Goal: Task Accomplishment & Management: Manage account settings

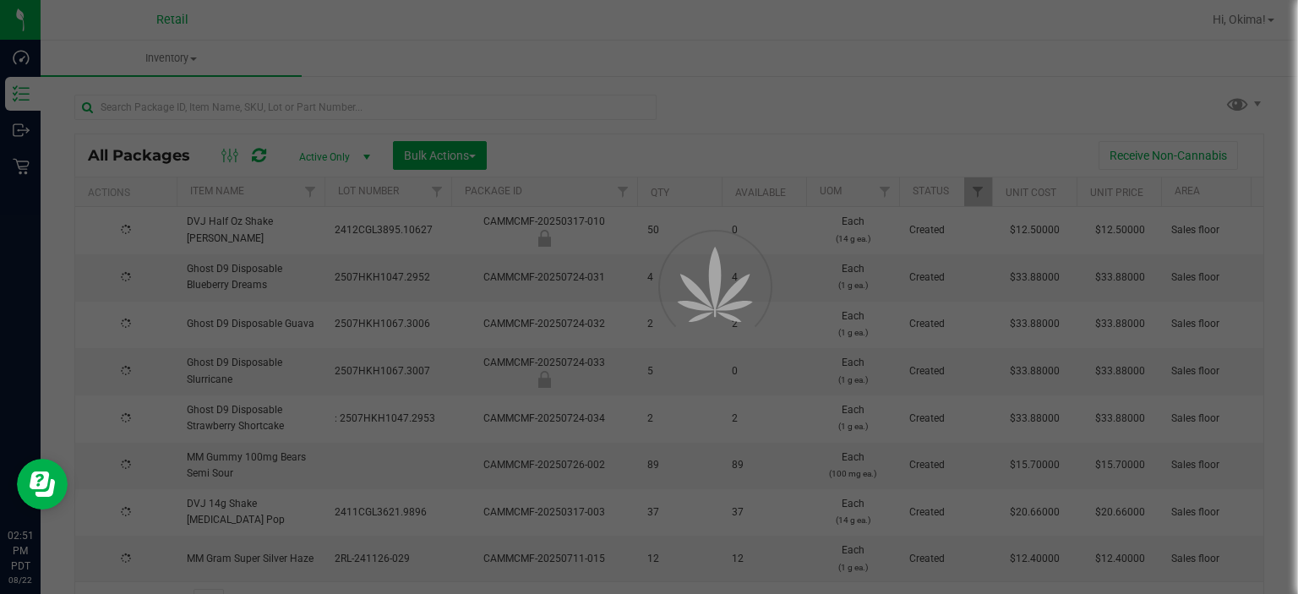
click at [291, 120] on div at bounding box center [365, 114] width 582 height 39
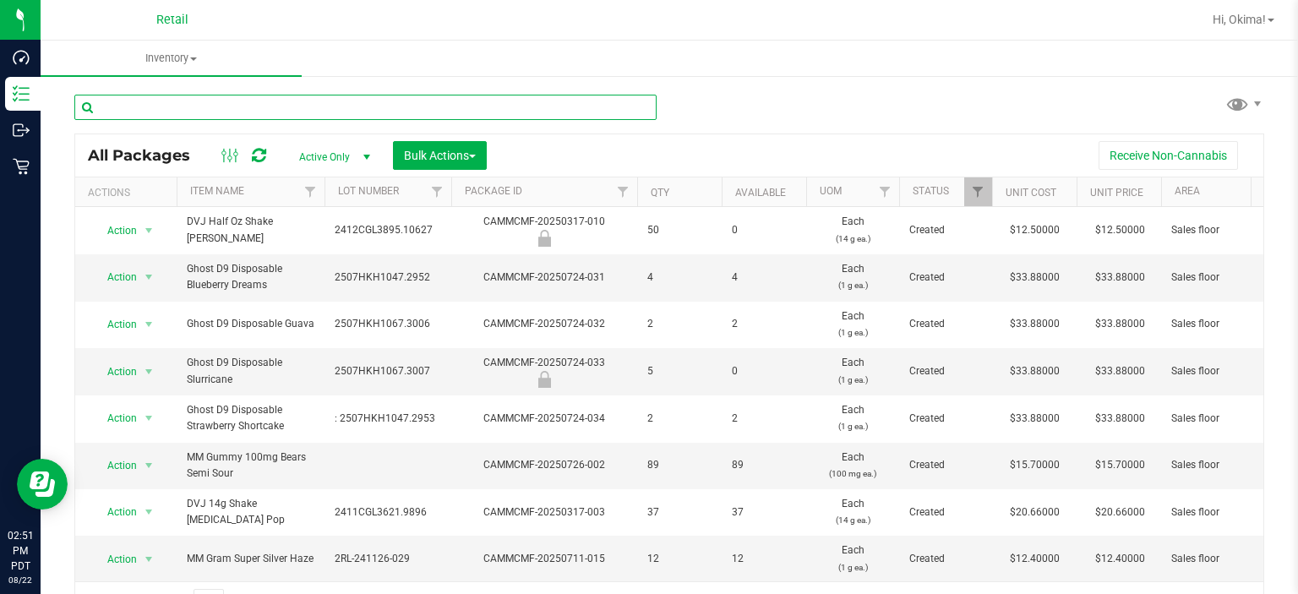
click at [184, 112] on input "text" at bounding box center [365, 107] width 582 height 25
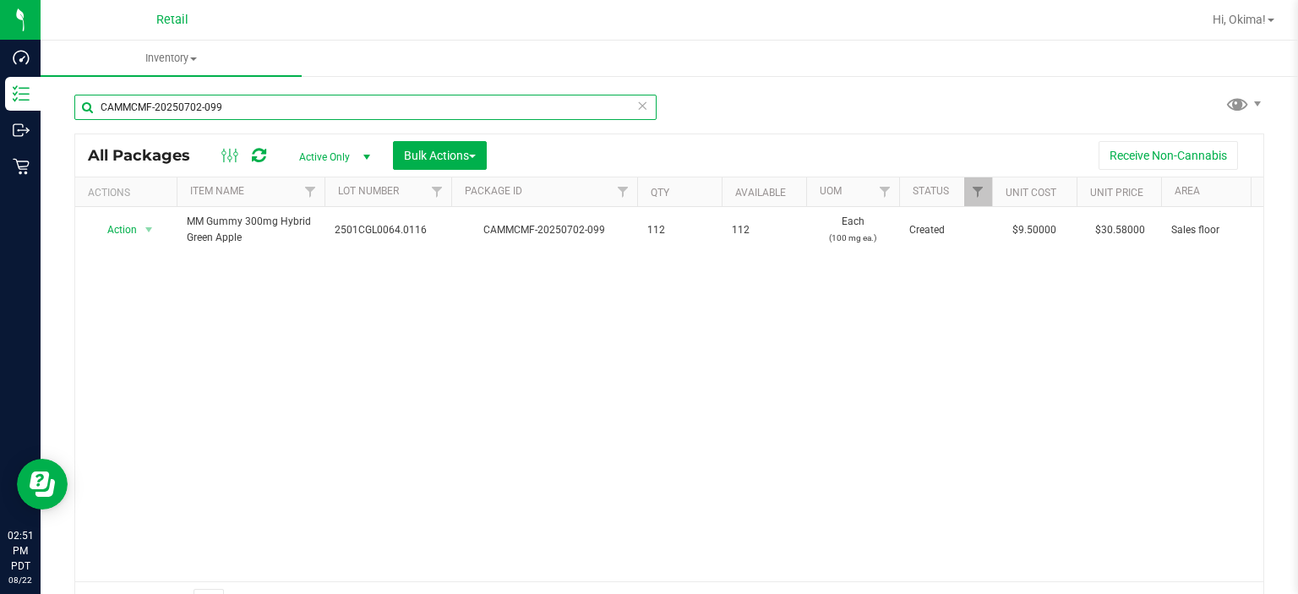
type input "CAMMCMF-20250702-099"
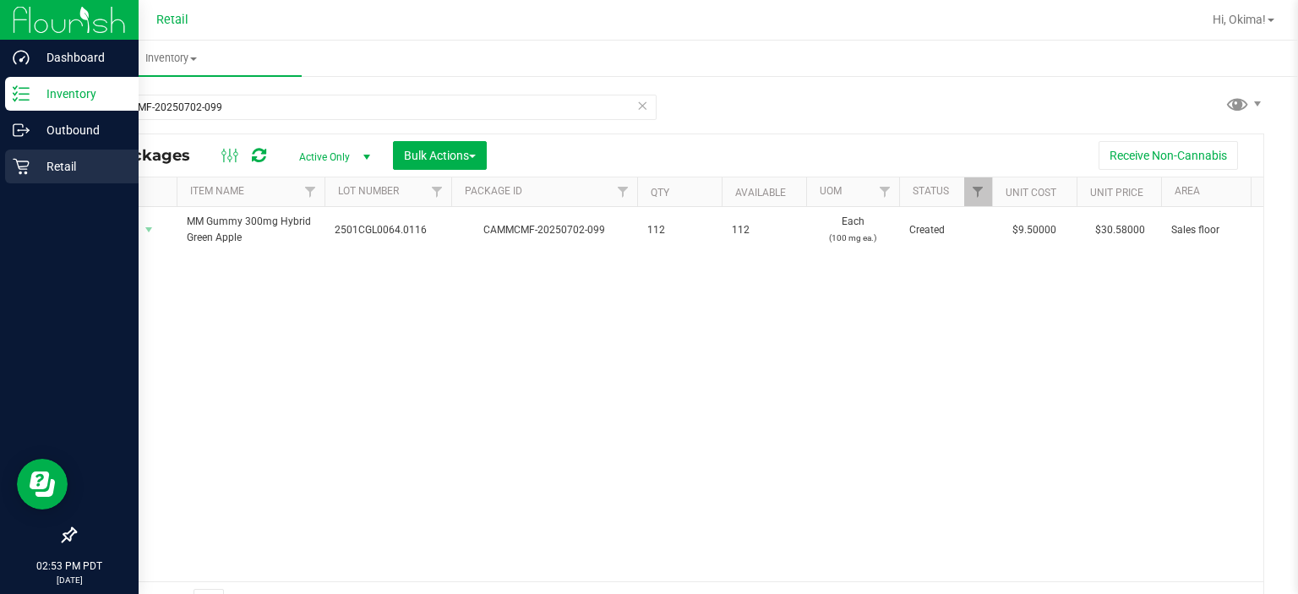
click at [25, 172] on icon at bounding box center [21, 167] width 16 height 16
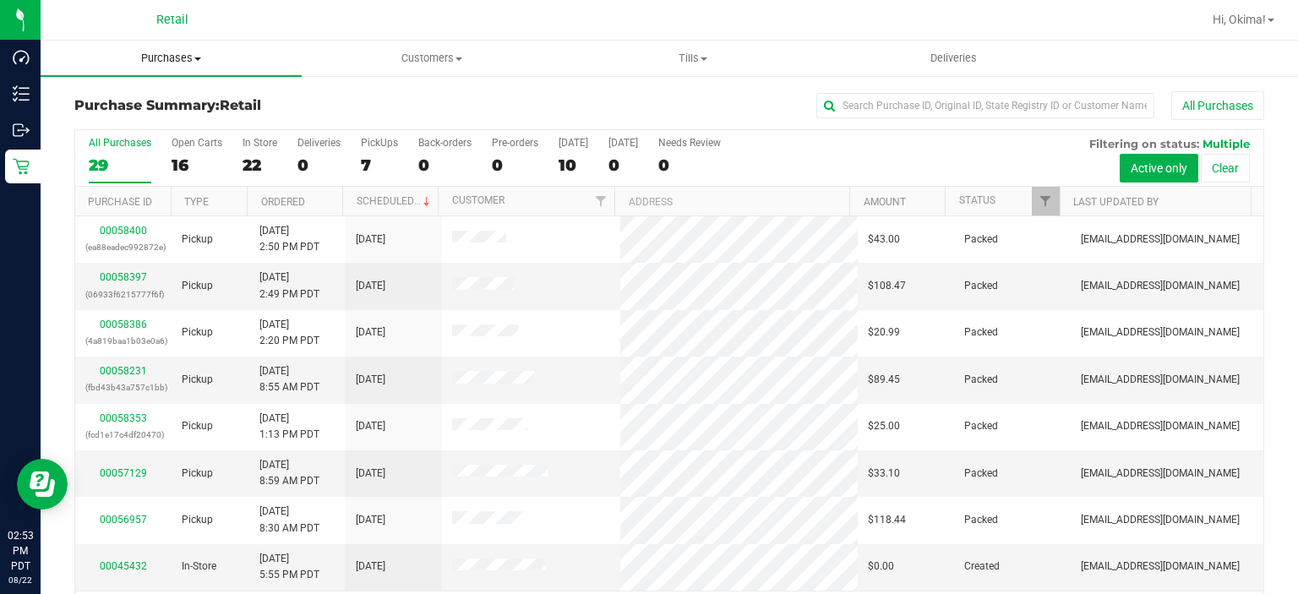
click at [198, 58] on span at bounding box center [197, 58] width 7 height 3
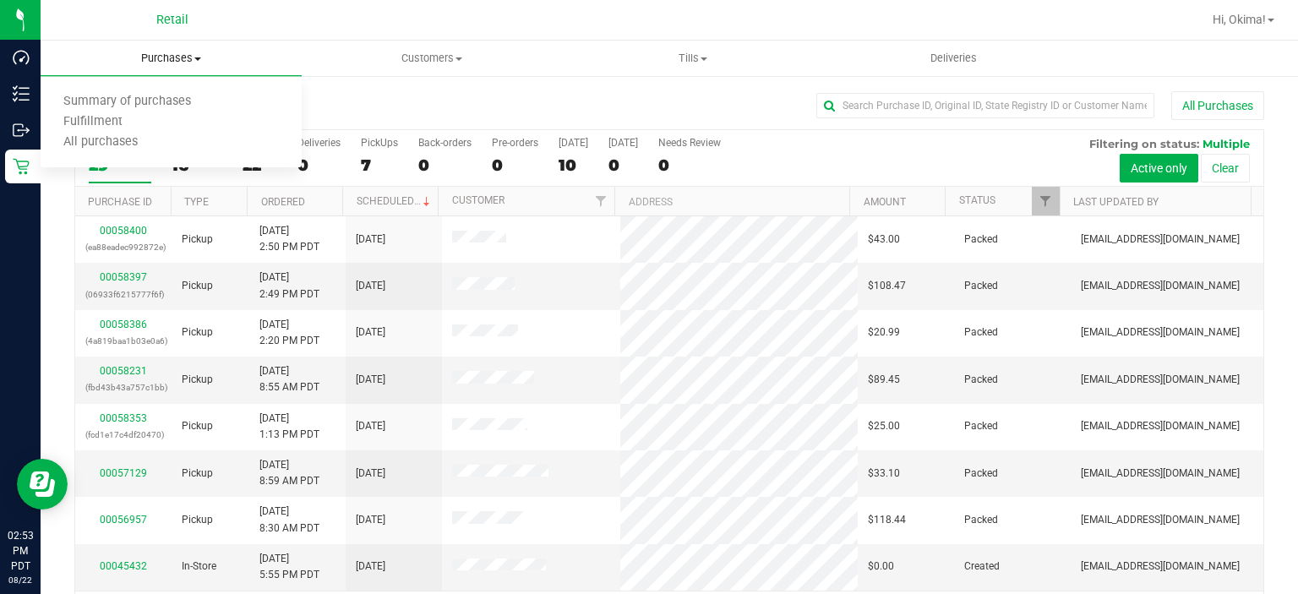
click at [135, 146] on span "All purchases" at bounding box center [101, 142] width 120 height 14
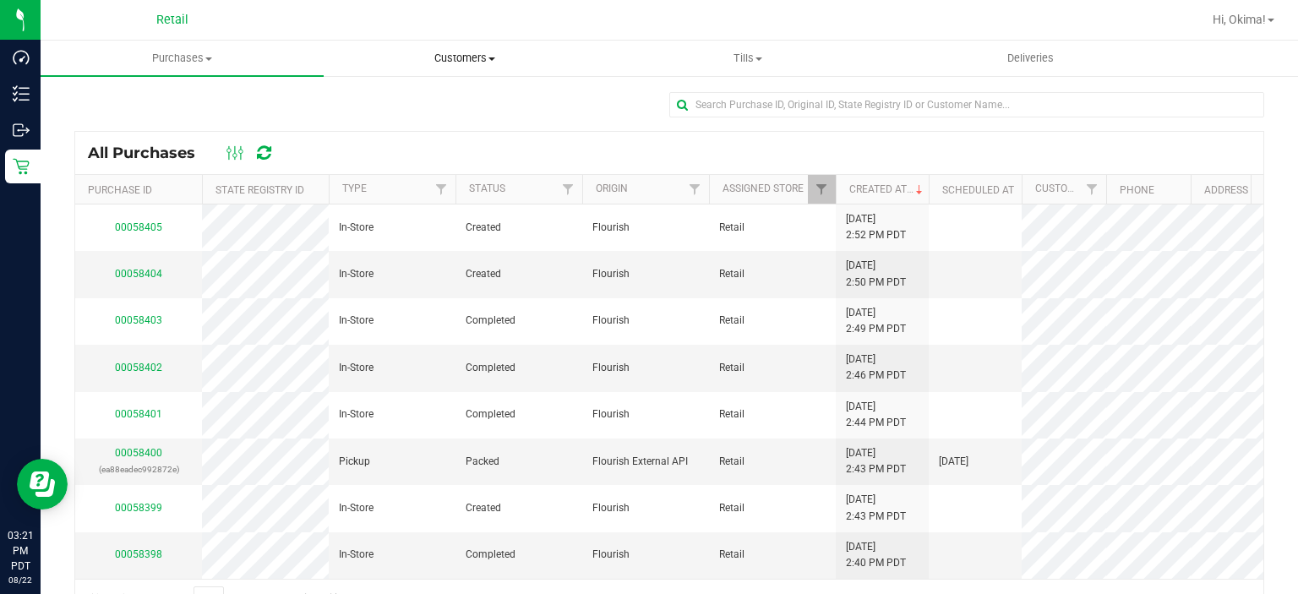
click at [472, 52] on span "Customers" at bounding box center [465, 58] width 281 height 15
click at [402, 103] on span "All customers" at bounding box center [385, 102] width 122 height 14
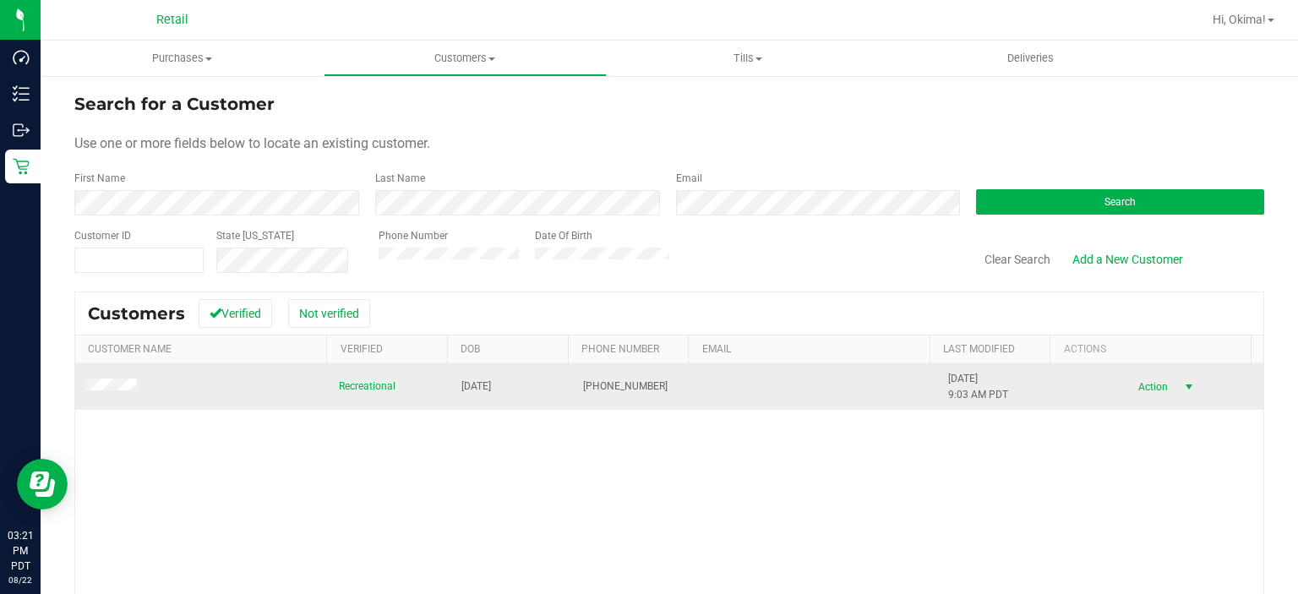
click at [1182, 387] on span "select" at bounding box center [1189, 387] width 14 height 14
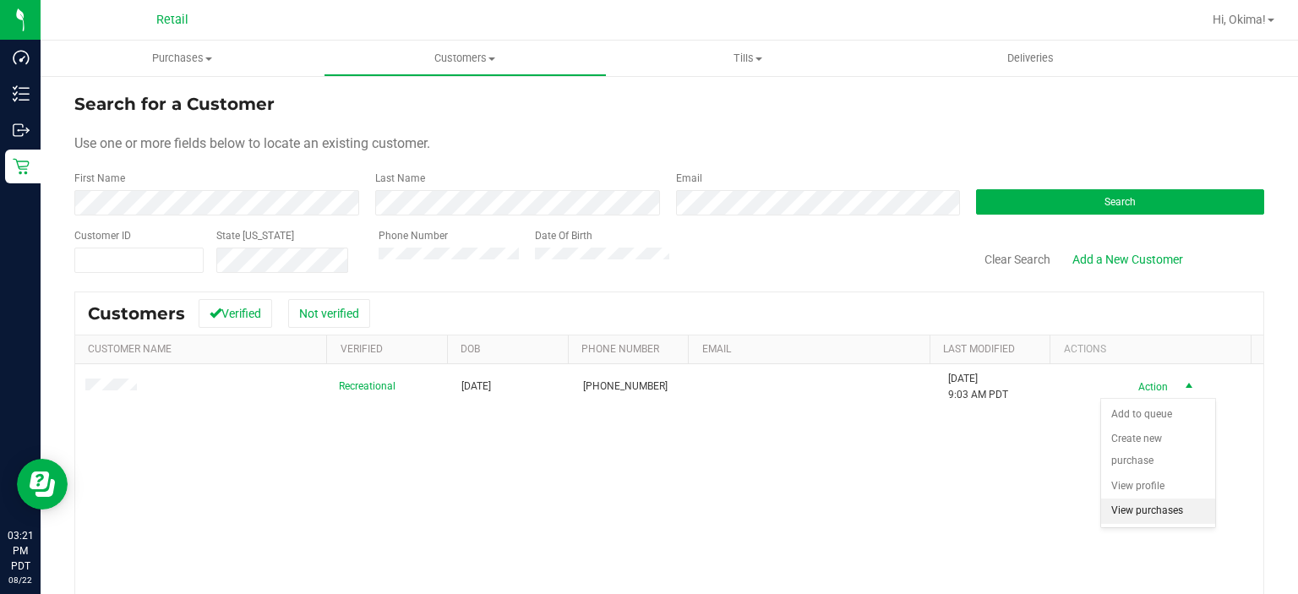
click at [1162, 499] on li "View purchases" at bounding box center [1158, 511] width 114 height 25
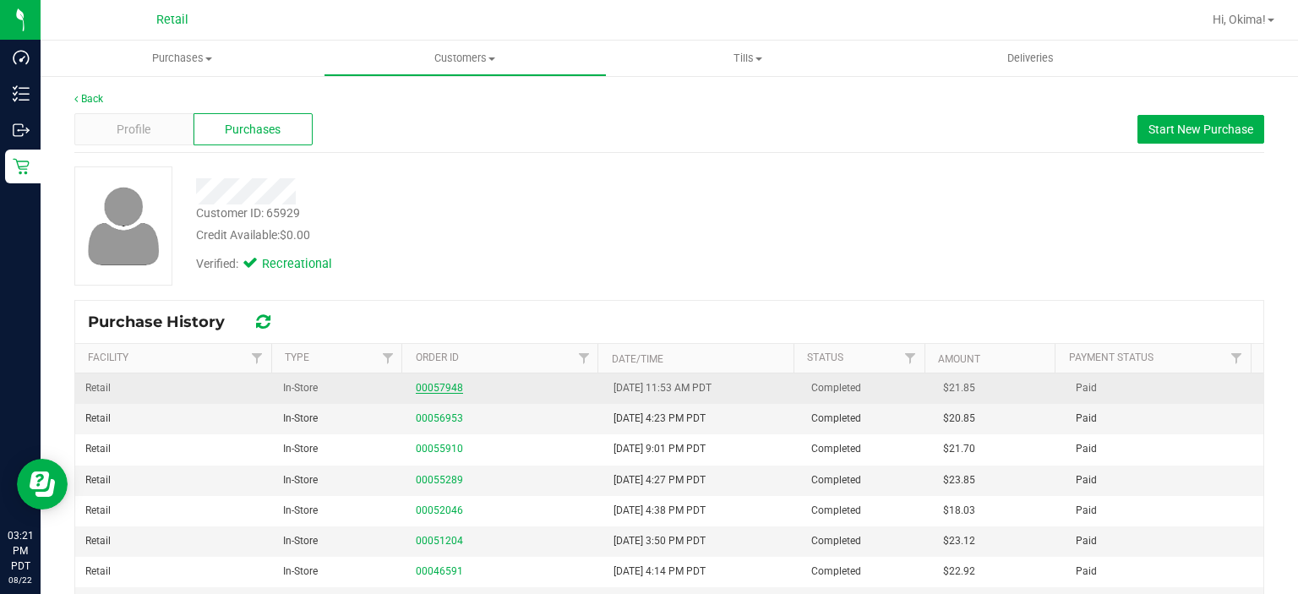
click at [419, 387] on link "00057948" at bounding box center [439, 388] width 47 height 12
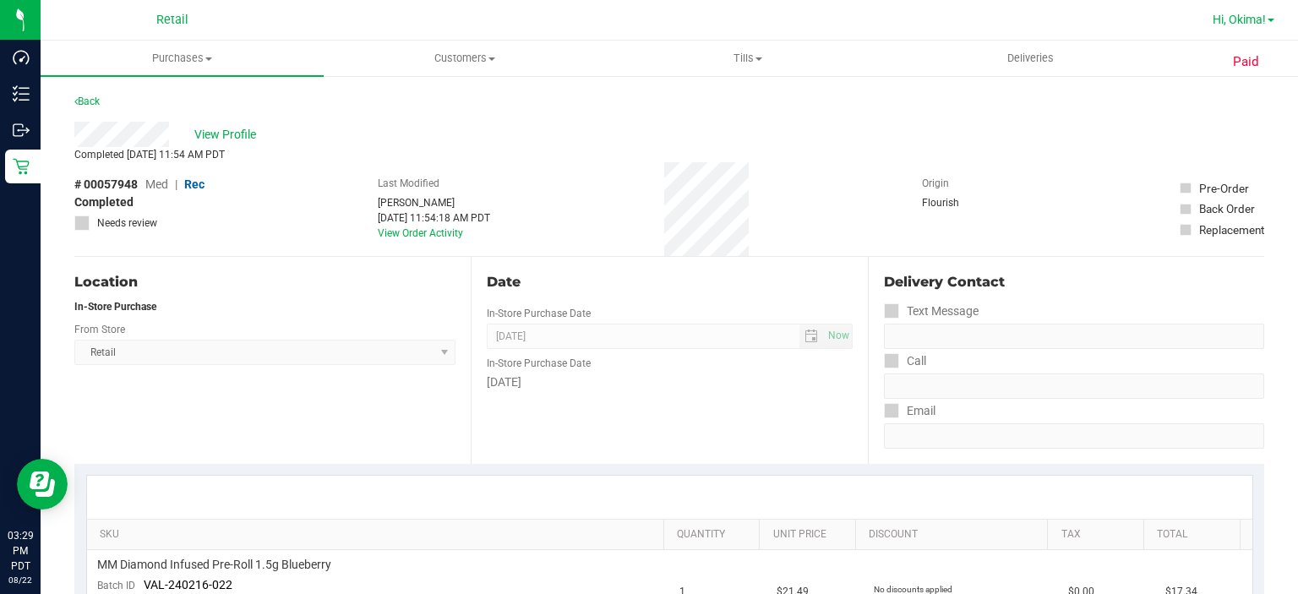
click at [1242, 24] on span "Hi, Okima!" at bounding box center [1239, 20] width 53 height 14
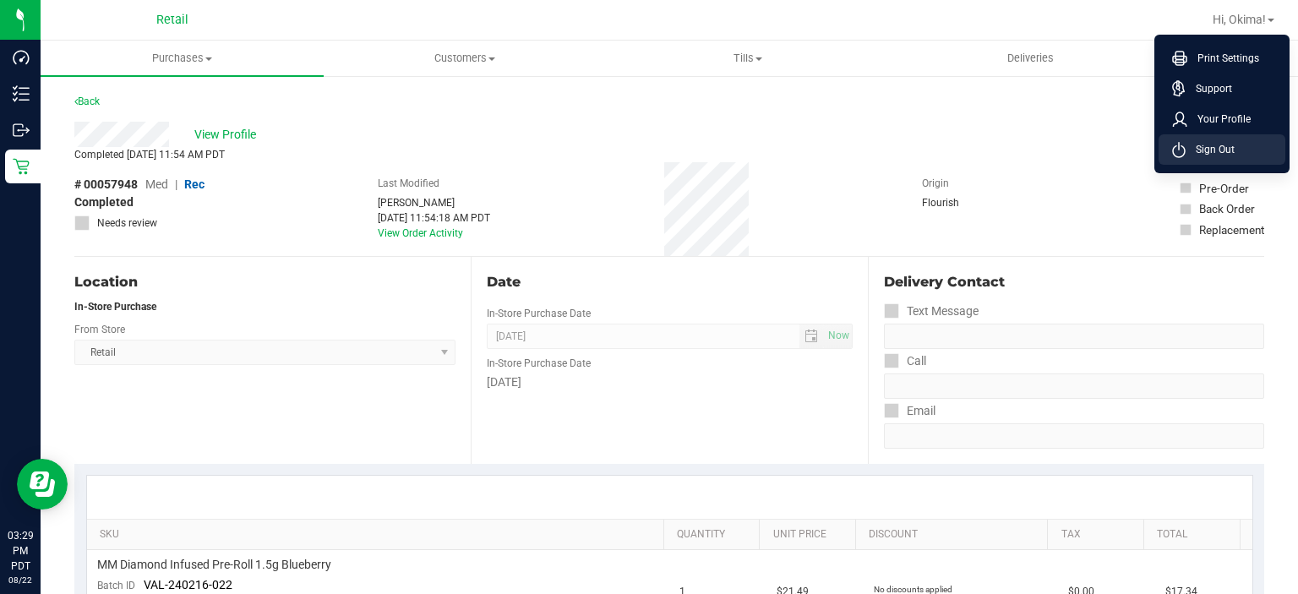
click at [1200, 151] on span "Sign Out" at bounding box center [1210, 149] width 49 height 17
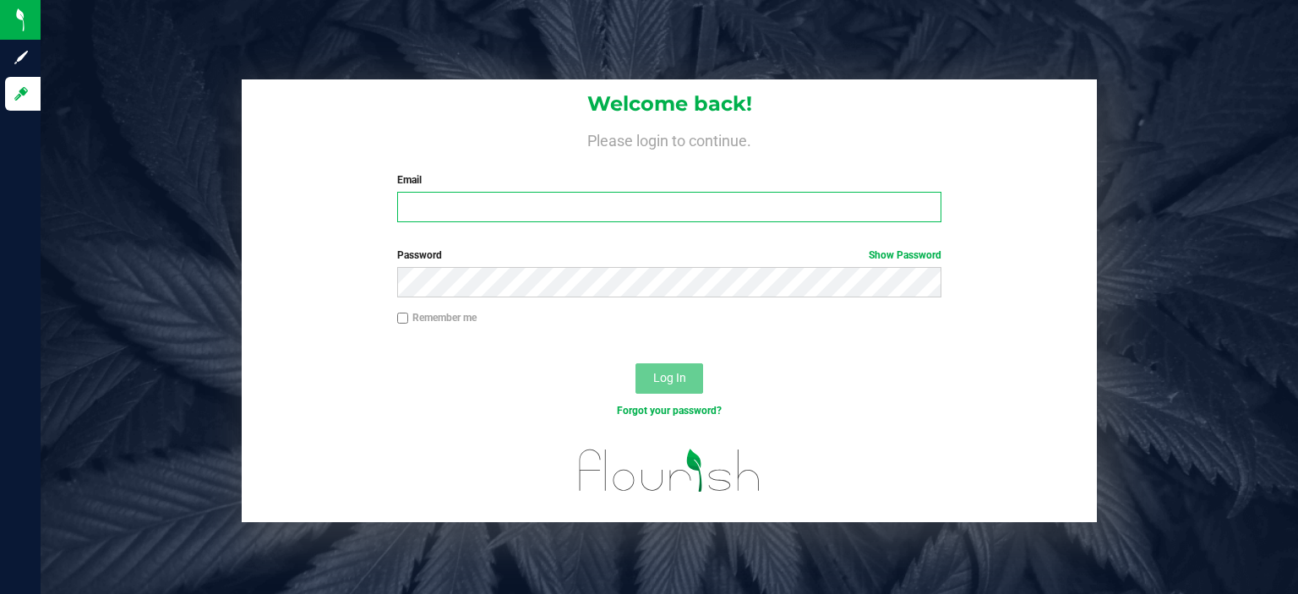
click at [578, 212] on input "Email" at bounding box center [669, 207] width 545 height 30
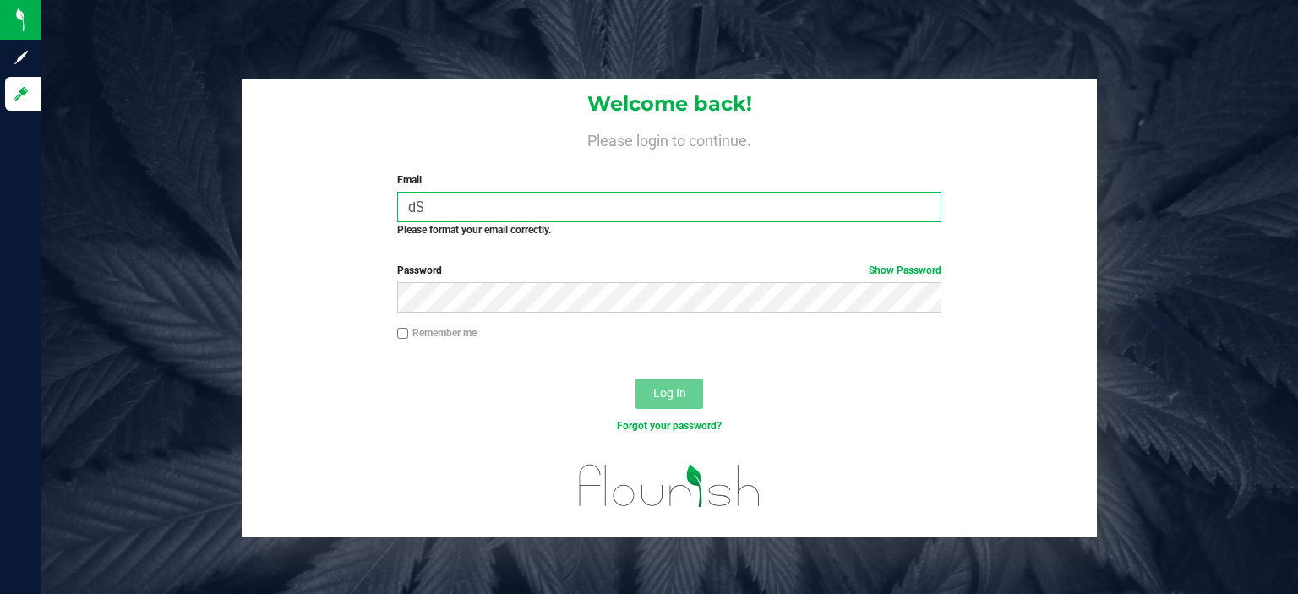
type input "d"
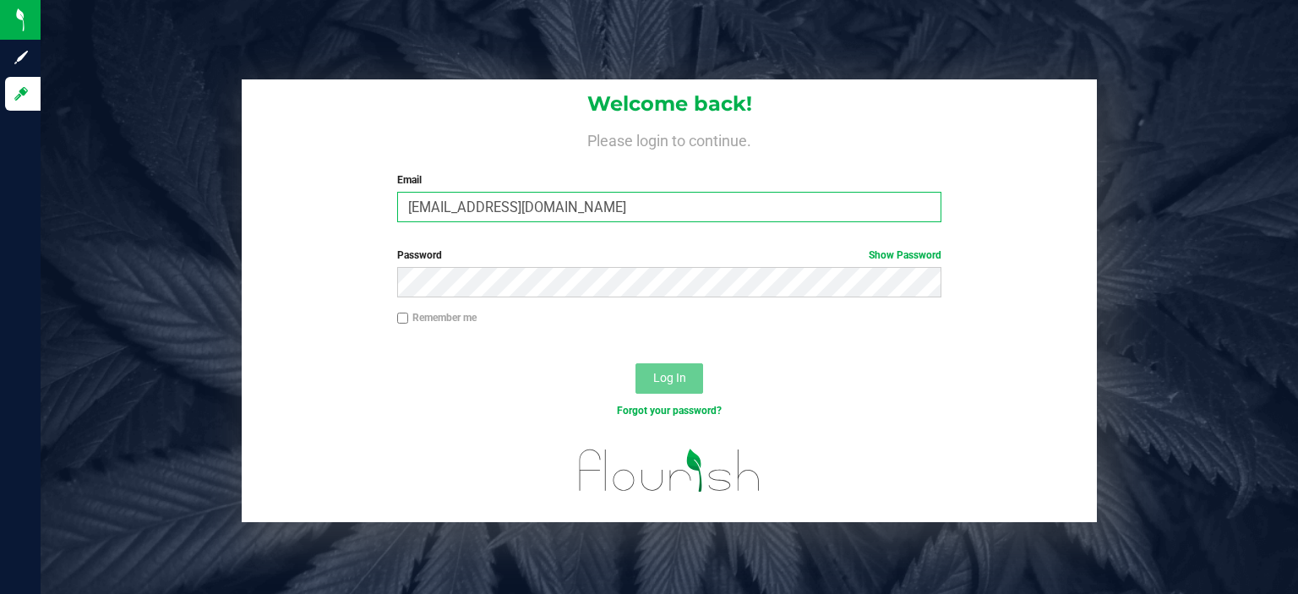
type input "[EMAIL_ADDRESS][DOMAIN_NAME]"
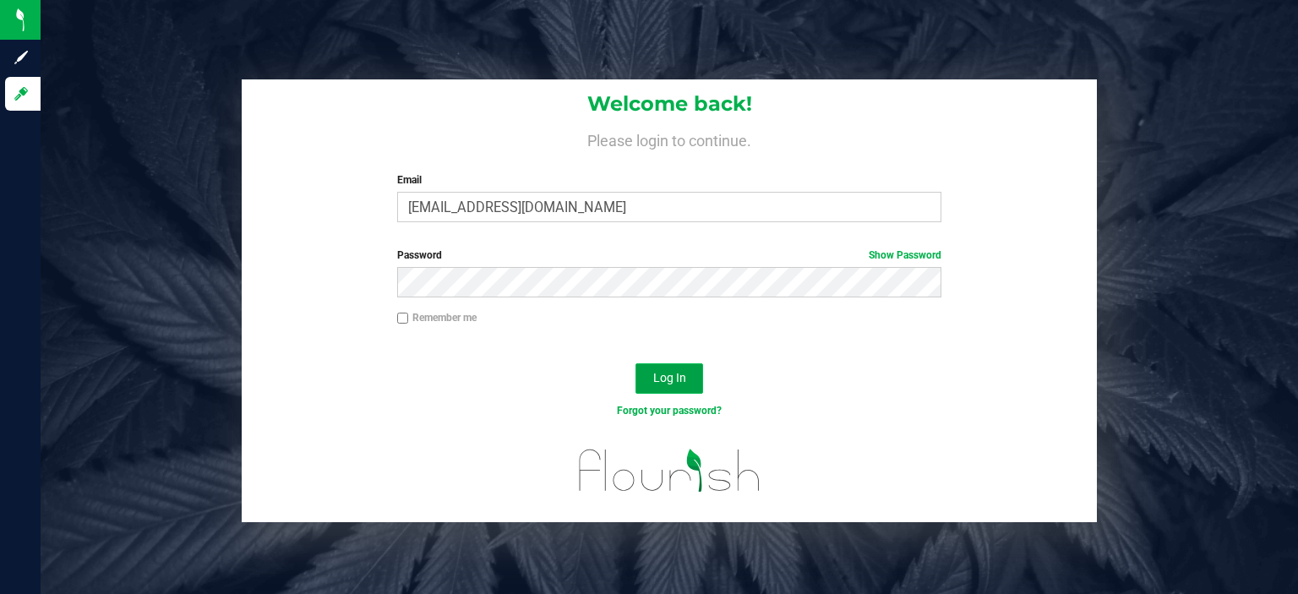
click at [657, 365] on button "Log In" at bounding box center [670, 378] width 68 height 30
